Goal: Task Accomplishment & Management: Use online tool/utility

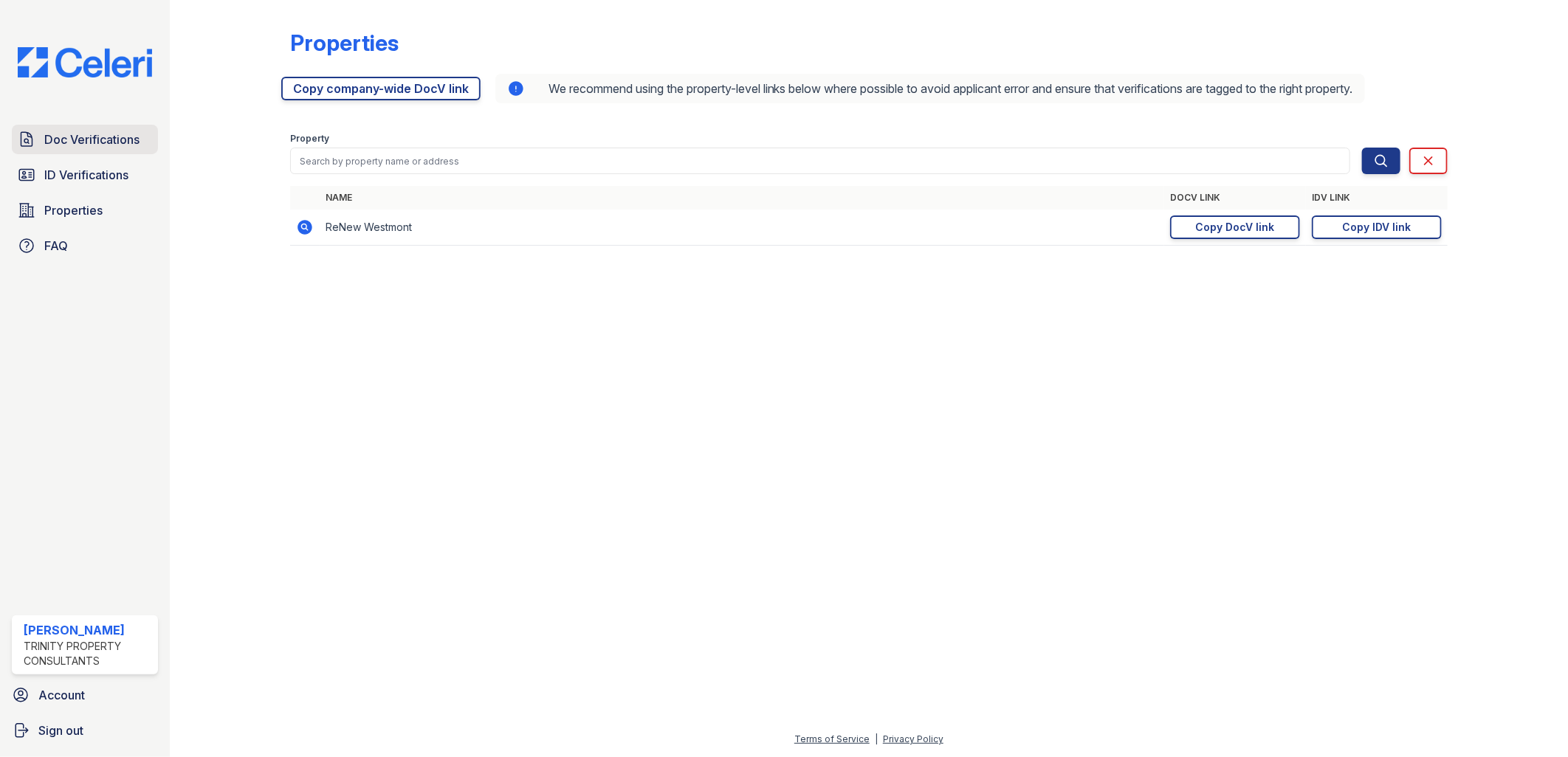
click at [120, 135] on span "Doc Verifications" at bounding box center [92, 140] width 96 height 18
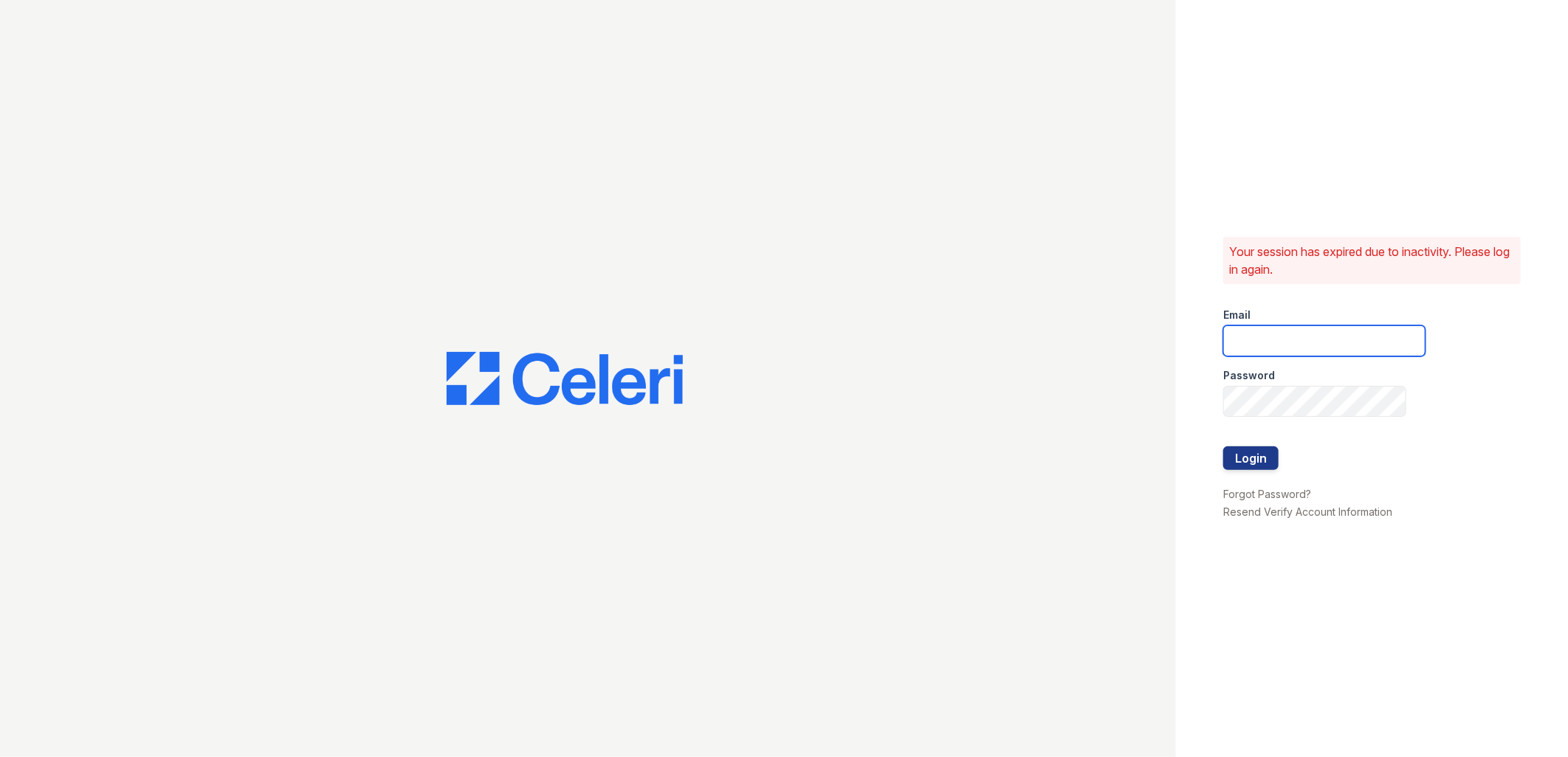
type input "tdeltoro@trinity-pm.com"
click at [1252, 468] on button "Login" at bounding box center [1251, 458] width 55 height 24
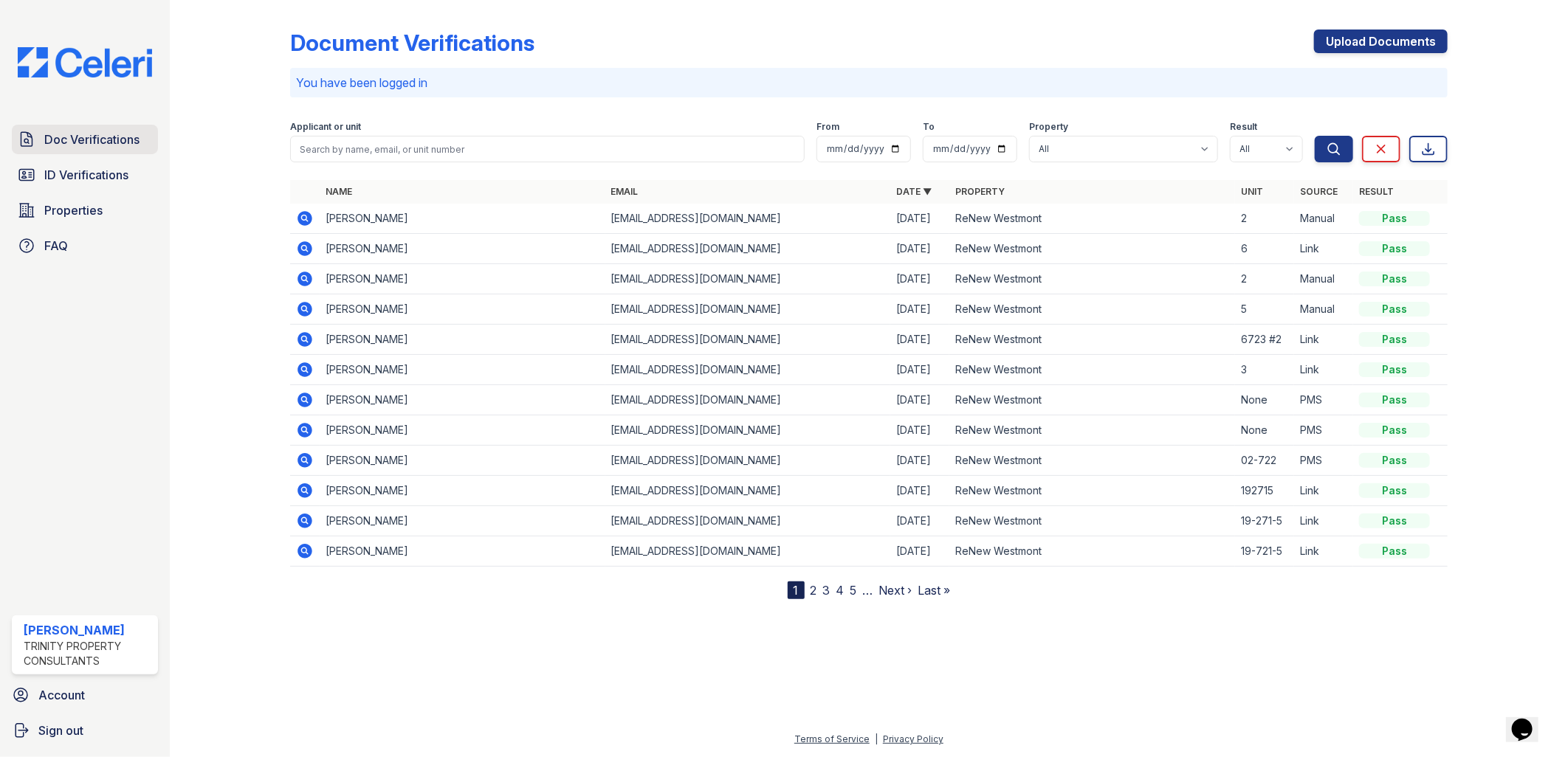
click at [104, 137] on span "Doc Verifications" at bounding box center [92, 140] width 96 height 18
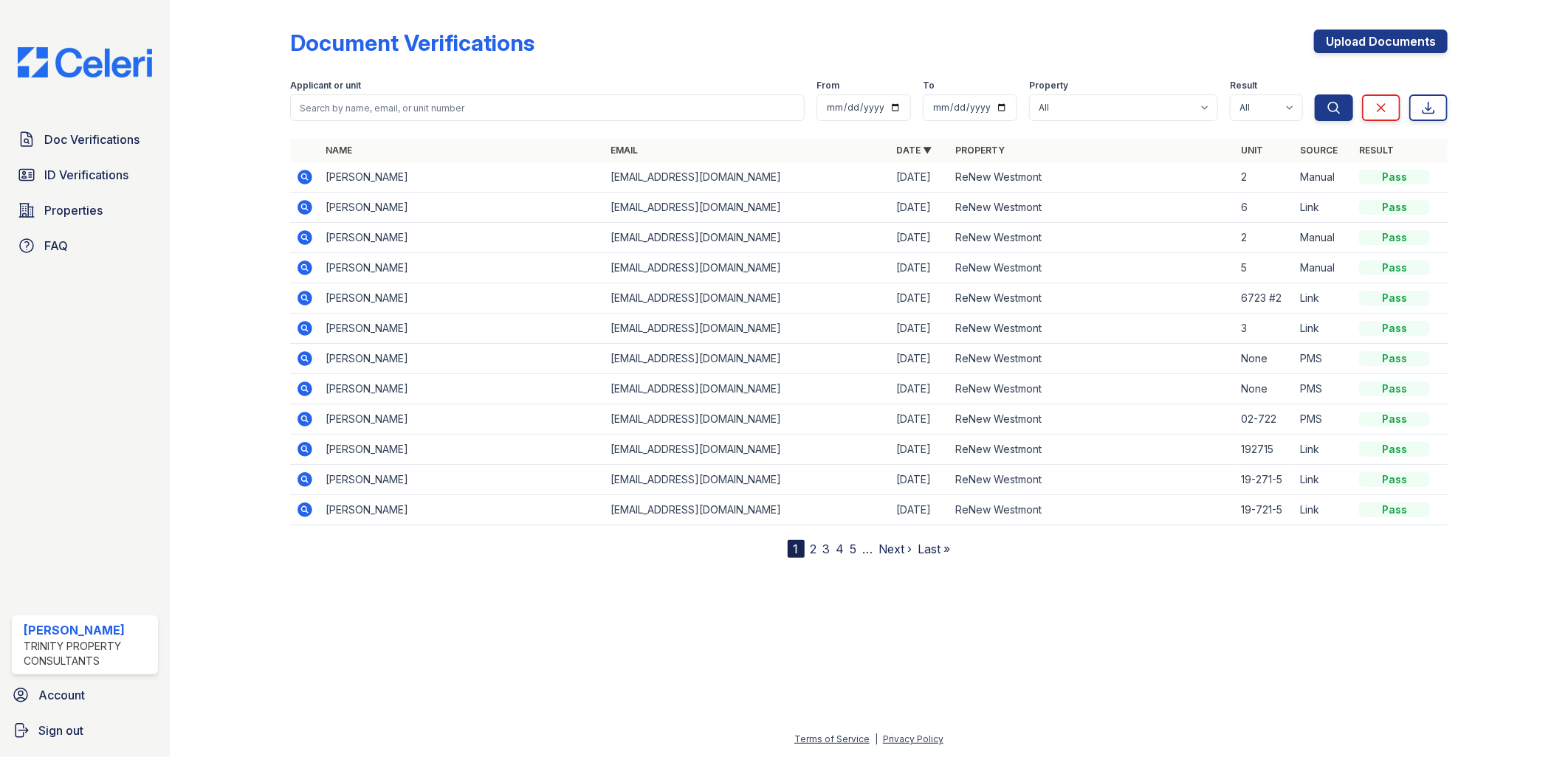
click at [394, 577] on div "Document Verifications Upload Documents Filter Applicant or unit From To Proper…" at bounding box center [868, 291] width 1351 height 581
